Goal: Task Accomplishment & Management: Manage account settings

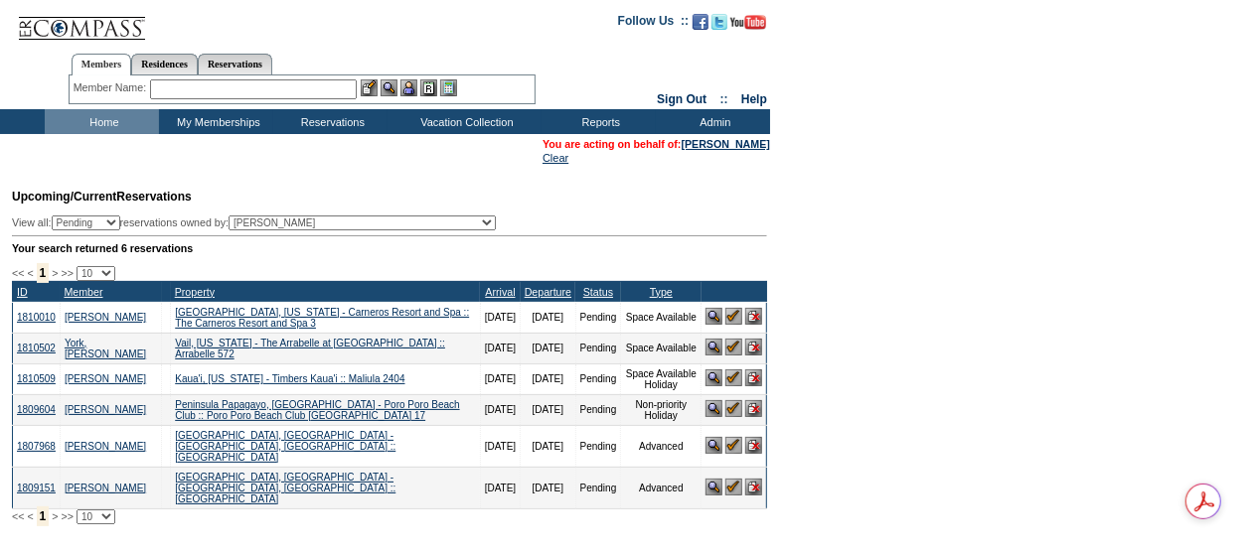
click at [735, 352] on img at bounding box center [733, 347] width 17 height 17
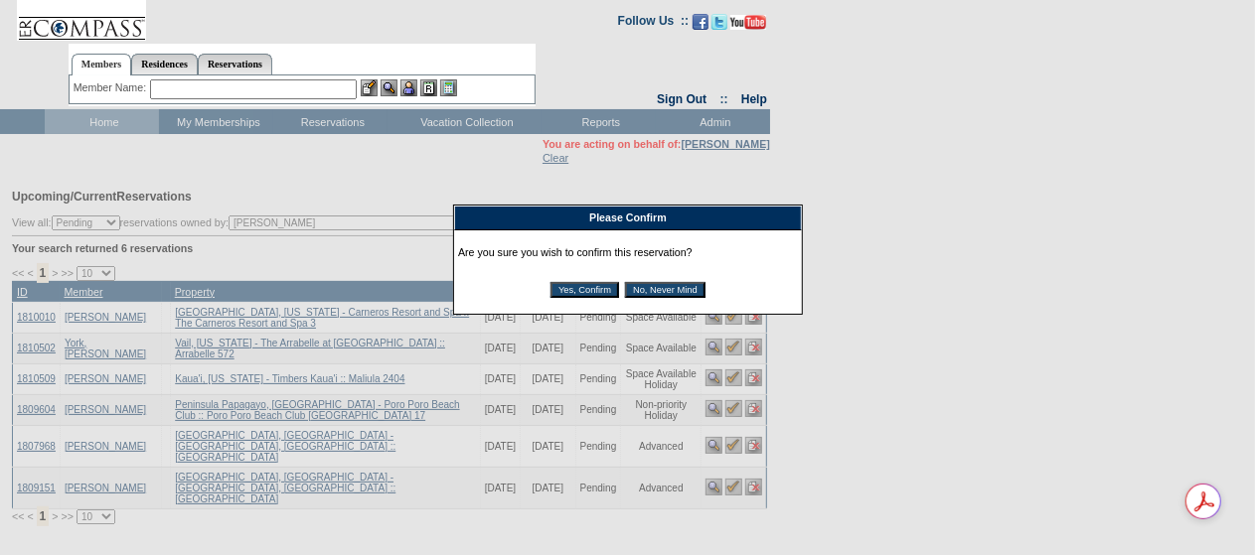
click at [587, 293] on input "Yes, Confirm" at bounding box center [584, 290] width 69 height 16
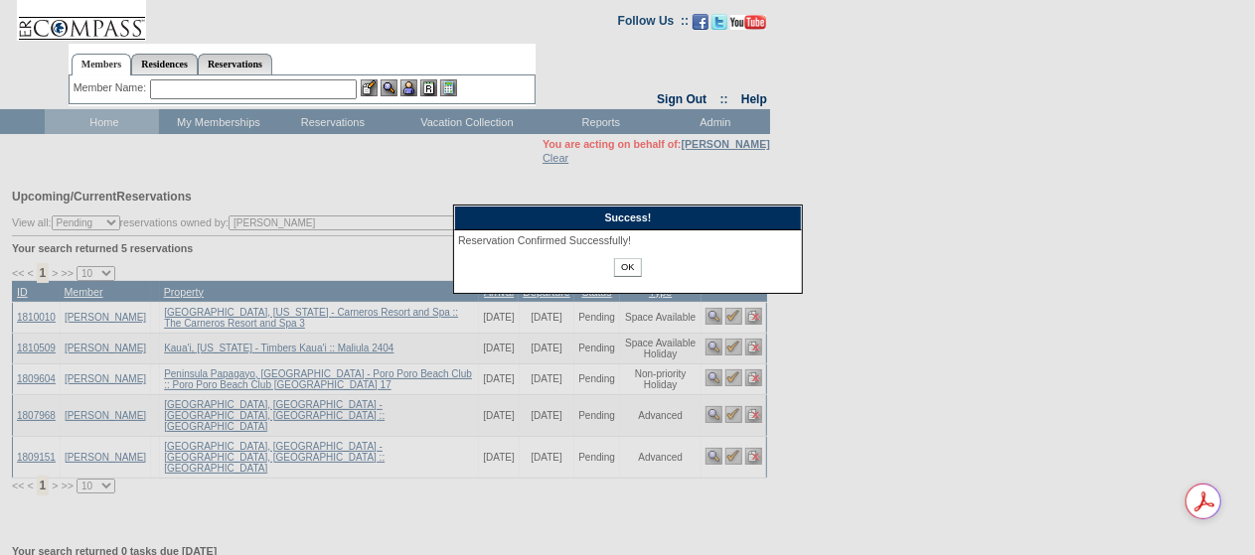
click at [623, 273] on input "OK" at bounding box center [627, 267] width 27 height 19
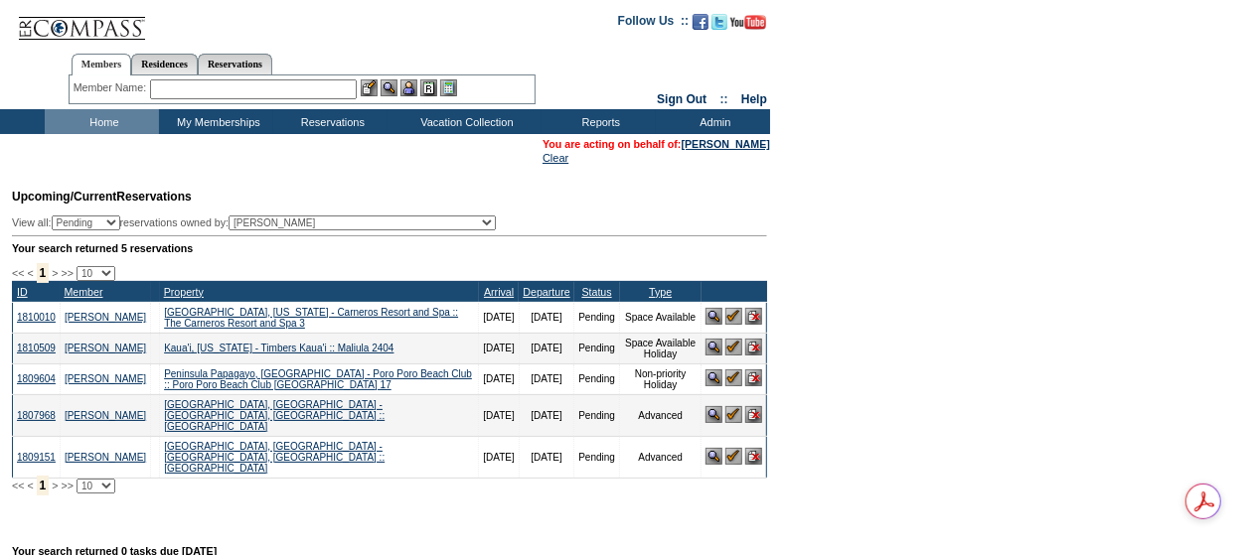
click at [737, 144] on link "[PERSON_NAME]" at bounding box center [725, 144] width 88 height 12
